Goal: Task Accomplishment & Management: Complete application form

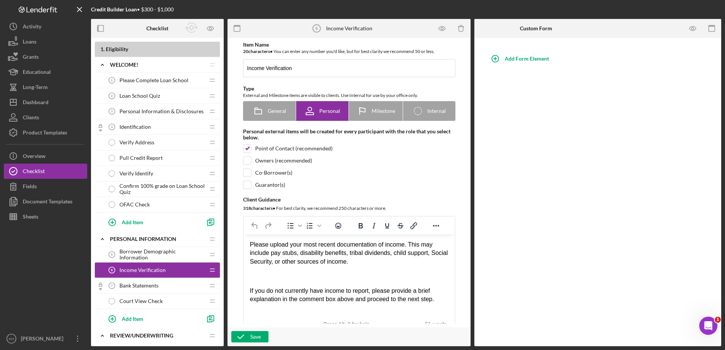
click at [150, 117] on div "Personal Information & Disclosures 3 Personal Information & Disclosures" at bounding box center [154, 111] width 100 height 15
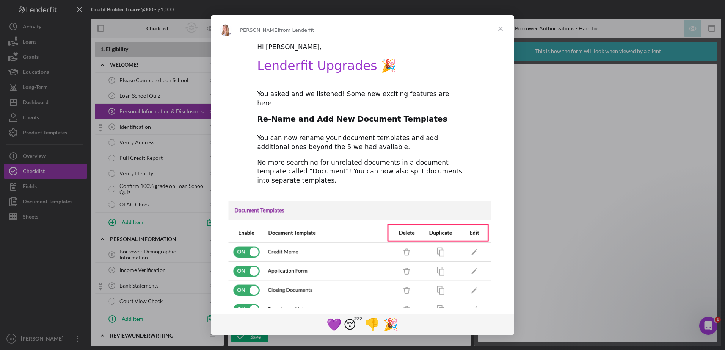
click at [503, 28] on span "Close" at bounding box center [500, 28] width 27 height 27
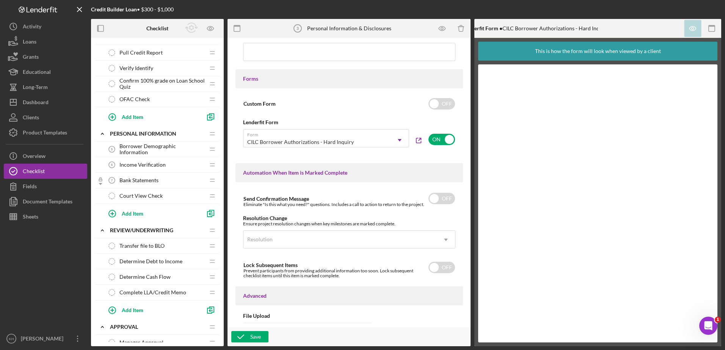
scroll to position [114, 0]
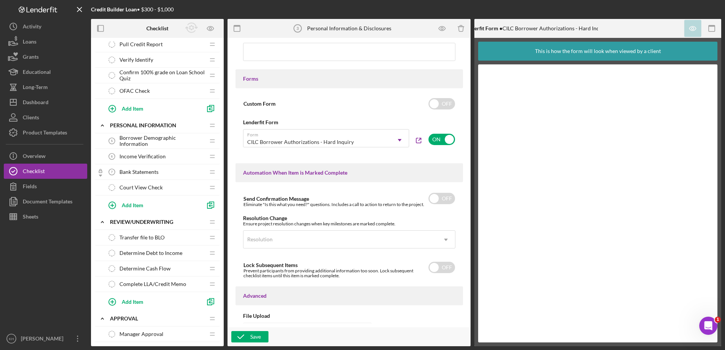
click at [141, 171] on span "Bank Statements" at bounding box center [138, 172] width 39 height 6
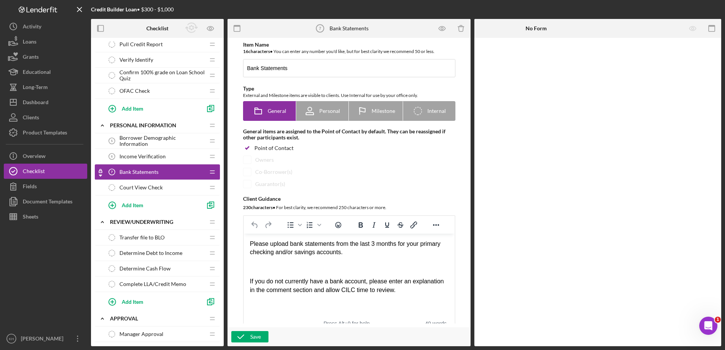
click at [141, 155] on span "Income Verification" at bounding box center [142, 157] width 46 height 6
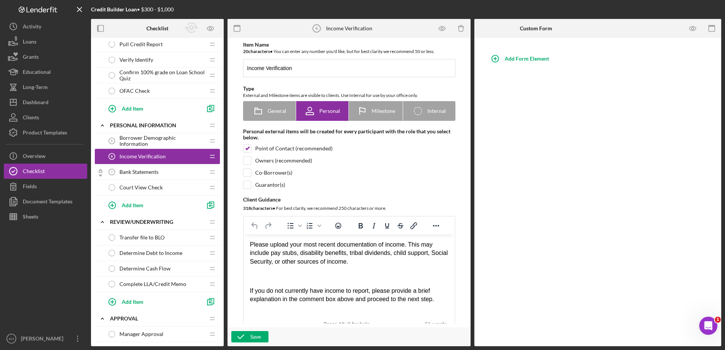
click at [139, 140] on span "Borrower Demographic Information" at bounding box center [161, 141] width 85 height 12
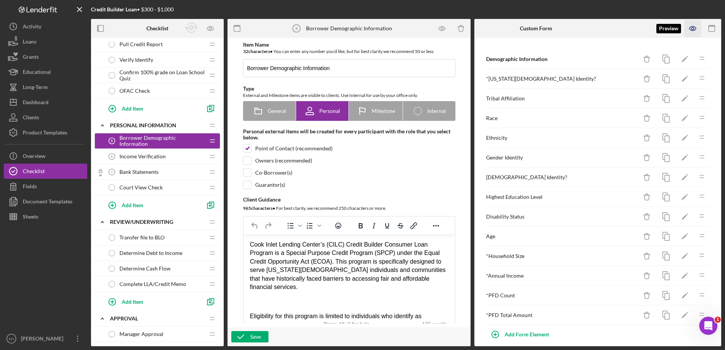
click at [695, 30] on icon "button" at bounding box center [692, 28] width 17 height 17
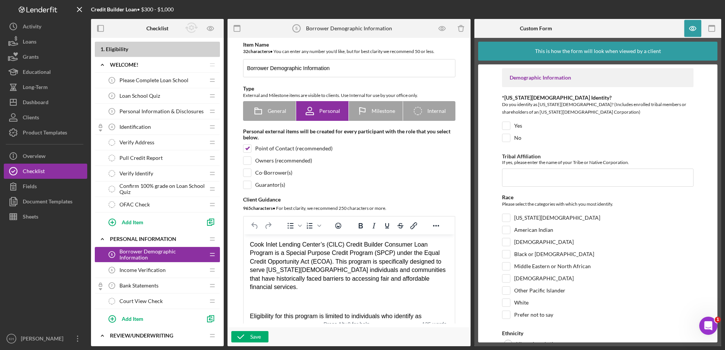
click at [137, 113] on span "Personal Information & Disclosures" at bounding box center [161, 111] width 84 height 6
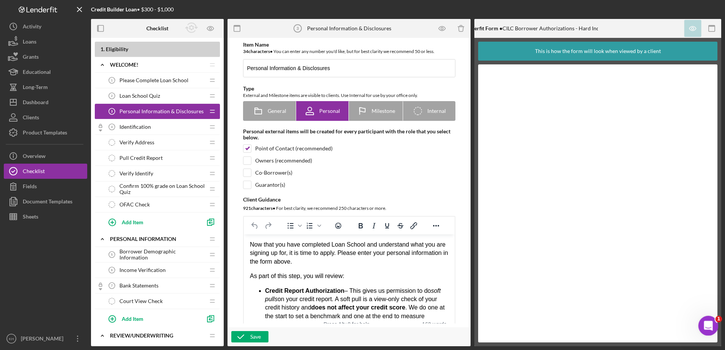
click at [704, 331] on div "Open Intercom Messenger" at bounding box center [706, 324] width 25 height 25
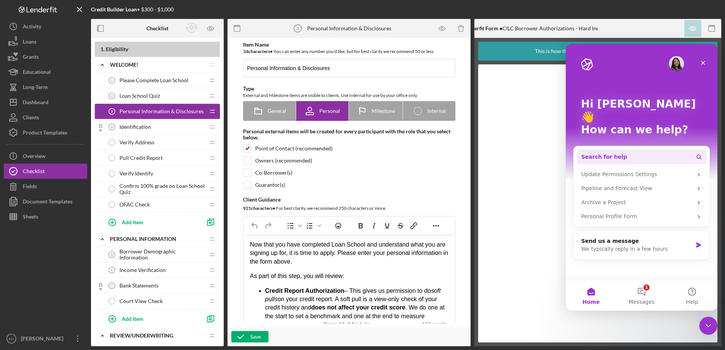
click at [598, 153] on span "Search for help" at bounding box center [604, 157] width 46 height 8
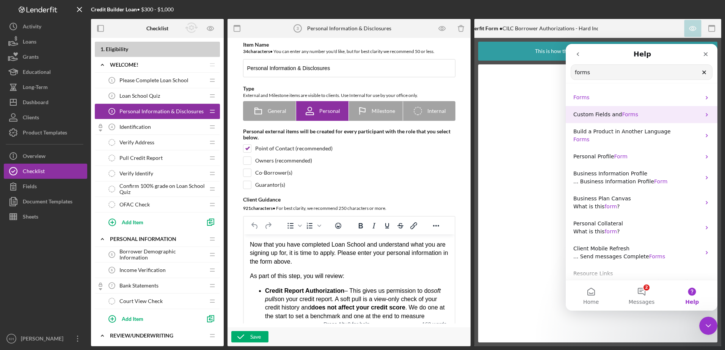
type input "forms"
click at [608, 114] on span "Custom Fields and" at bounding box center [597, 114] width 49 height 6
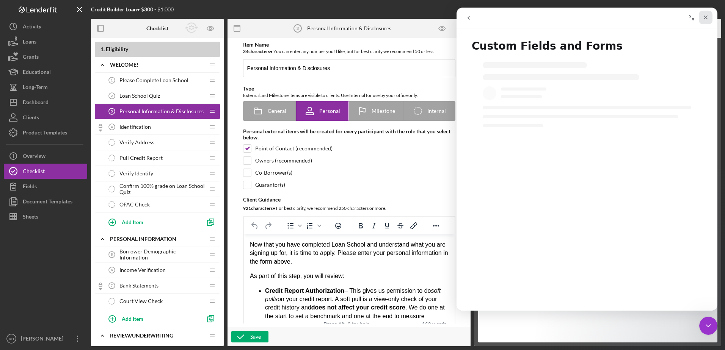
click at [706, 18] on icon "Close" at bounding box center [706, 18] width 4 height 4
